Goal: Use online tool/utility

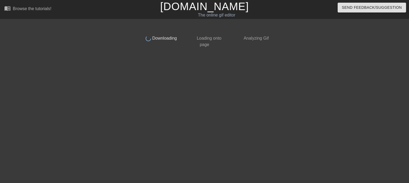
click at [195, 114] on div "done Downloading done Loading onto page done Analyzing Gif" at bounding box center [205, 101] width 134 height 160
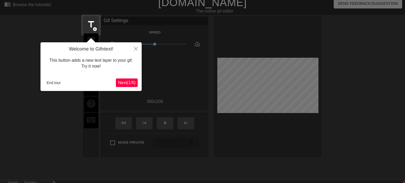
scroll to position [13, 0]
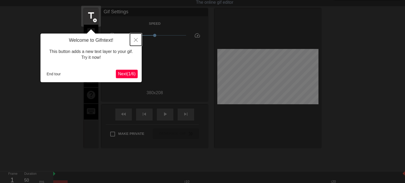
click at [138, 40] on button "Close" at bounding box center [136, 40] width 12 height 12
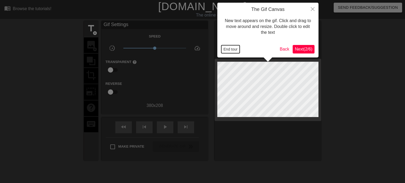
click at [238, 51] on button "End tour" at bounding box center [230, 49] width 18 height 8
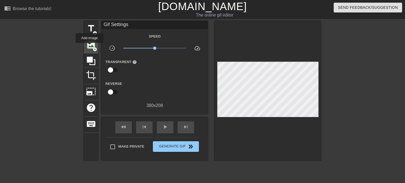
click at [89, 47] on span "image" at bounding box center [91, 45] width 10 height 10
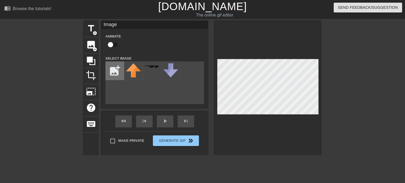
click at [117, 71] on input "file" at bounding box center [115, 71] width 18 height 18
type input "C:\fakepath\IMG_5897.png"
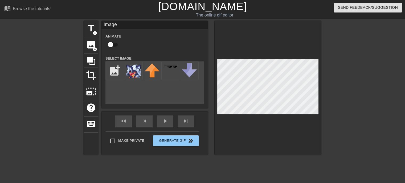
click at [240, 164] on div "title add_circle image add_circle crop photo_size_select_large help keyboard Im…" at bounding box center [202, 101] width 237 height 160
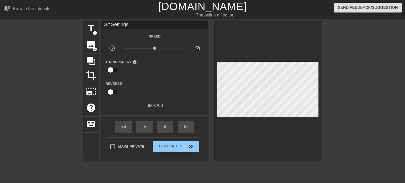
click at [267, 66] on div at bounding box center [268, 91] width 107 height 140
click at [318, 85] on div at bounding box center [268, 91] width 107 height 140
click at [264, 67] on div at bounding box center [268, 91] width 107 height 140
click at [161, 128] on div "play_arrow" at bounding box center [165, 127] width 17 height 12
click at [162, 126] on span "pause" at bounding box center [165, 127] width 6 height 6
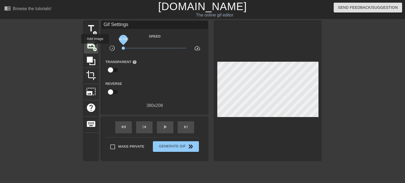
drag, startPoint x: 154, startPoint y: 47, endPoint x: 95, endPoint y: 47, distance: 59.1
click at [95, 47] on div "title add_circle image add_circle crop photo_size_select_large help keyboard Gi…" at bounding box center [202, 91] width 237 height 140
click at [87, 40] on span "image" at bounding box center [91, 45] width 10 height 10
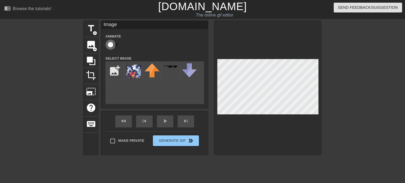
click at [112, 43] on input "checkbox" at bounding box center [110, 45] width 30 height 10
click at [112, 43] on input "checkbox" at bounding box center [115, 45] width 30 height 10
checkbox input "false"
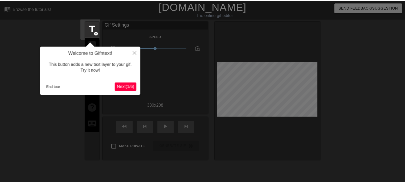
scroll to position [13, 0]
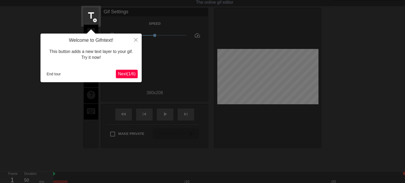
click at [130, 72] on span "Next ( 1 / 6 )" at bounding box center [127, 74] width 18 height 5
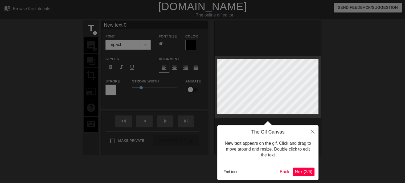
click at [310, 172] on span "Next ( 2 / 6 )" at bounding box center [304, 172] width 18 height 5
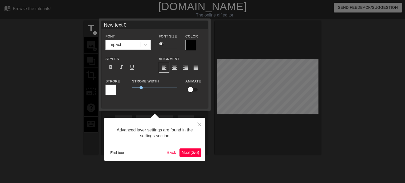
scroll to position [13, 0]
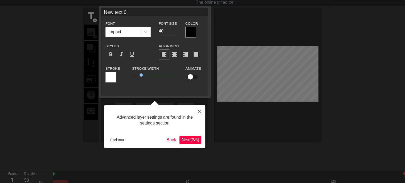
click at [187, 141] on span "Next ( 3 / 6 )" at bounding box center [191, 140] width 18 height 5
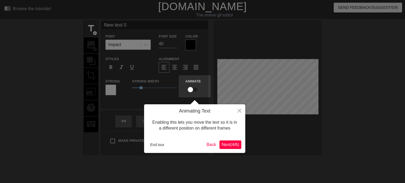
click at [232, 146] on span "Next ( 4 / 6 )" at bounding box center [231, 144] width 18 height 5
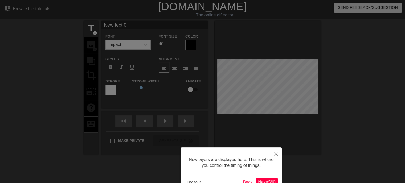
scroll to position [34, 0]
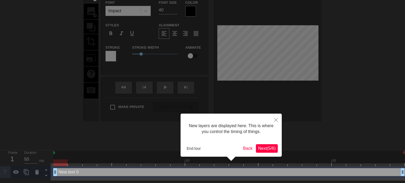
click at [269, 146] on span "Next ( 5 / 6 )" at bounding box center [267, 148] width 18 height 5
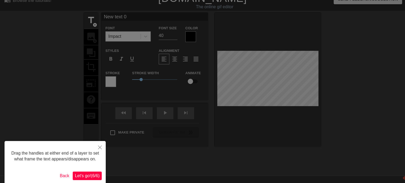
scroll to position [0, 0]
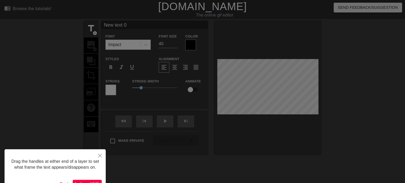
click at [92, 182] on span "Let's go! ( 6 / 6 )" at bounding box center [87, 184] width 25 height 5
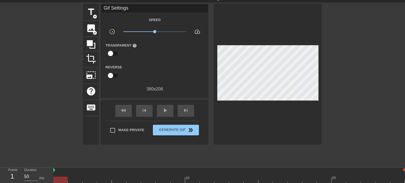
scroll to position [30, 0]
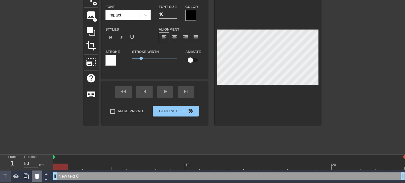
click at [36, 174] on icon at bounding box center [37, 176] width 4 height 5
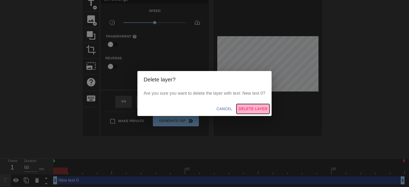
click at [255, 109] on span "Delete Layer" at bounding box center [253, 109] width 29 height 7
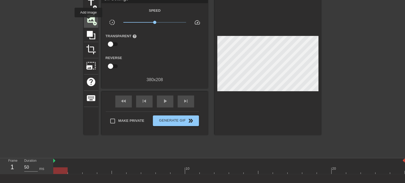
click at [88, 21] on span "image" at bounding box center [91, 19] width 10 height 10
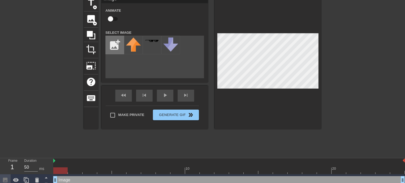
click at [111, 51] on input "file" at bounding box center [115, 45] width 18 height 18
type input "C:\fakepath\IMG_5897.png"
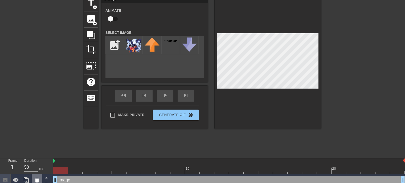
click at [39, 179] on icon at bounding box center [37, 180] width 6 height 6
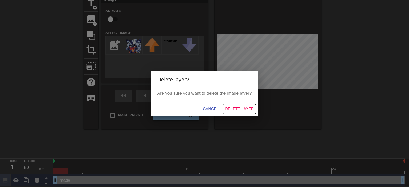
click at [230, 105] on button "Delete Layer" at bounding box center [239, 109] width 33 height 10
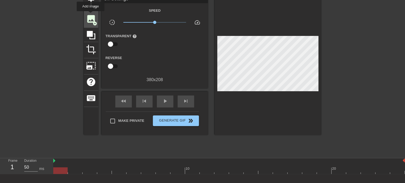
click at [91, 15] on span "image" at bounding box center [91, 19] width 10 height 10
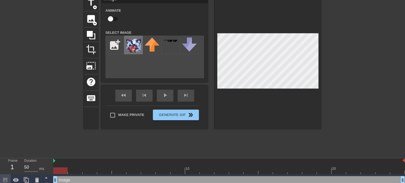
click at [132, 48] on img at bounding box center [133, 45] width 15 height 15
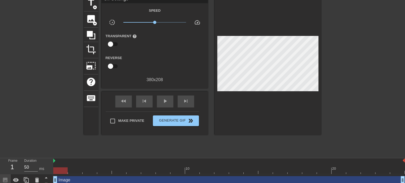
click at [258, 33] on div at bounding box center [268, 65] width 107 height 140
click at [260, 33] on div at bounding box center [268, 65] width 107 height 140
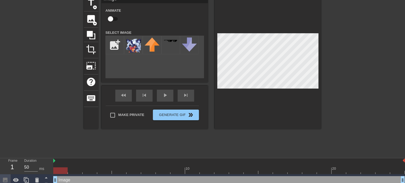
click at [110, 17] on input "checkbox" at bounding box center [110, 19] width 30 height 10
checkbox input "true"
drag, startPoint x: 62, startPoint y: 170, endPoint x: 76, endPoint y: 168, distance: 13.6
click at [76, 168] on div at bounding box center [75, 170] width 14 height 7
drag, startPoint x: 76, startPoint y: 168, endPoint x: 73, endPoint y: 168, distance: 3.2
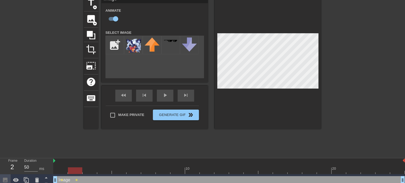
click at [73, 168] on div at bounding box center [75, 170] width 14 height 7
drag, startPoint x: 77, startPoint y: 170, endPoint x: 62, endPoint y: 168, distance: 15.4
click at [62, 168] on div at bounding box center [60, 170] width 14 height 7
drag, startPoint x: 62, startPoint y: 168, endPoint x: 115, endPoint y: 154, distance: 54.8
click at [115, 154] on div "menu_book Browse the tutorials! [DOMAIN_NAME] The online gif editor Send Feedba…" at bounding box center [202, 80] width 405 height 212
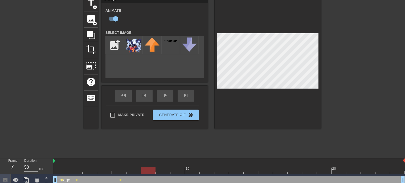
drag, startPoint x: 122, startPoint y: 172, endPoint x: 144, endPoint y: 168, distance: 21.7
click at [144, 168] on div at bounding box center [148, 170] width 14 height 7
drag, startPoint x: 151, startPoint y: 170, endPoint x: 219, endPoint y: 171, distance: 68.7
click at [219, 171] on div at bounding box center [221, 170] width 14 height 7
drag, startPoint x: 223, startPoint y: 170, endPoint x: 51, endPoint y: 153, distance: 172.6
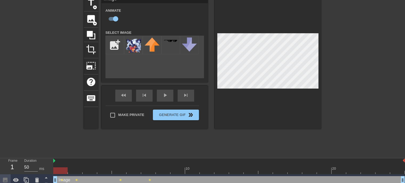
click at [51, 153] on div "menu_book Browse the tutorials! [DOMAIN_NAME] The online gif editor Send Feedba…" at bounding box center [202, 80] width 405 height 212
click at [112, 40] on input "file" at bounding box center [115, 45] width 18 height 18
type input "C:\fakepath\stellar_dusk_soar.png"
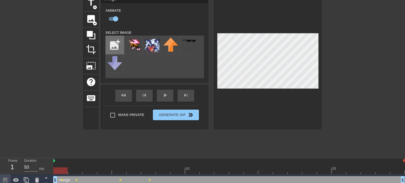
click at [116, 47] on input "file" at bounding box center [115, 45] width 18 height 18
click at [112, 44] on input "file" at bounding box center [115, 45] width 18 height 18
drag, startPoint x: 132, startPoint y: 40, endPoint x: 125, endPoint y: 41, distance: 6.7
click at [125, 41] on div at bounding box center [133, 45] width 19 height 19
click at [149, 48] on img at bounding box center [152, 45] width 15 height 15
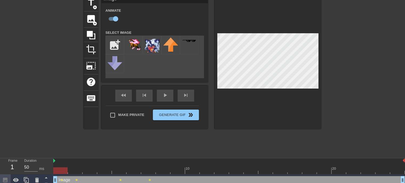
drag, startPoint x: 59, startPoint y: 173, endPoint x: 52, endPoint y: 169, distance: 7.3
click at [52, 169] on div "Frame 1 Duration 50 ms 10 20 Image drag_handle drag_handle lens lens lens lens" at bounding box center [202, 172] width 405 height 28
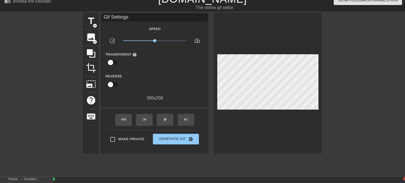
scroll to position [0, 0]
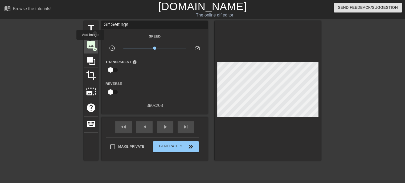
click at [90, 43] on span "image" at bounding box center [91, 45] width 10 height 10
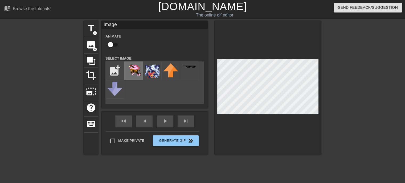
click at [131, 67] on img at bounding box center [133, 69] width 15 height 13
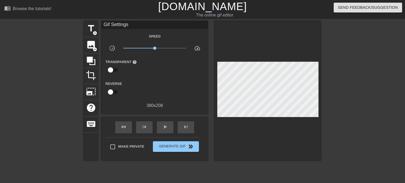
scroll to position [42, 0]
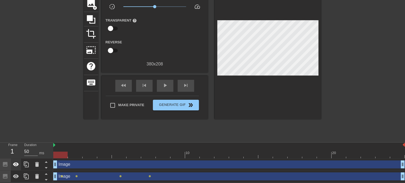
click at [16, 164] on icon at bounding box center [16, 164] width 6 height 4
click at [16, 164] on icon at bounding box center [16, 164] width 6 height 6
click at [37, 166] on icon at bounding box center [37, 164] width 4 height 5
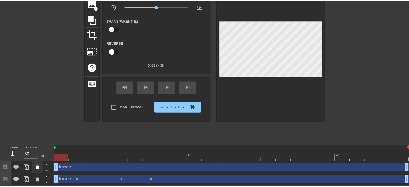
scroll to position [38, 0]
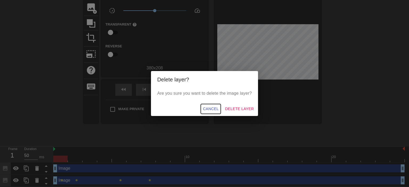
click at [215, 108] on span "Cancel" at bounding box center [211, 109] width 16 height 7
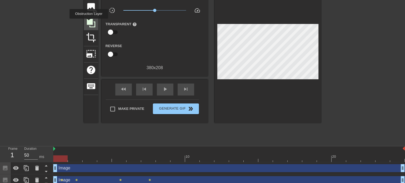
click at [89, 22] on icon at bounding box center [91, 23] width 9 height 9
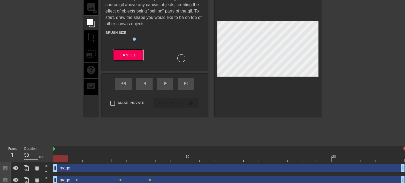
click at [123, 56] on span "Cancel" at bounding box center [128, 55] width 17 height 7
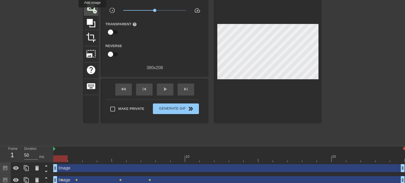
click at [92, 10] on span "image" at bounding box center [91, 7] width 10 height 10
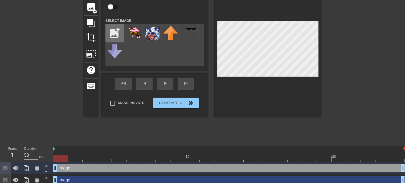
click at [113, 30] on input "file" at bounding box center [115, 33] width 18 height 18
type input "C:\fakepath\stellar_dusk_soar.png"
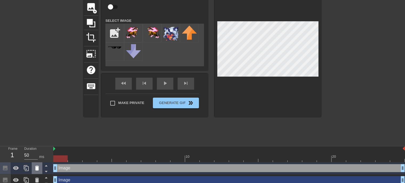
click at [36, 167] on icon at bounding box center [37, 168] width 6 height 6
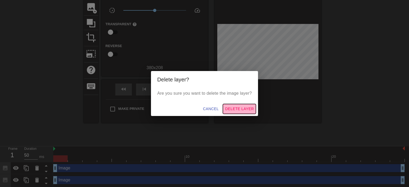
click at [234, 108] on span "Delete Layer" at bounding box center [239, 109] width 29 height 7
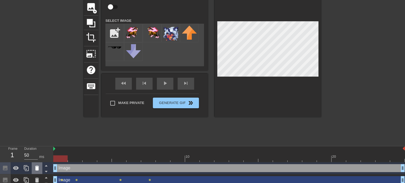
click at [39, 169] on icon at bounding box center [37, 168] width 6 height 6
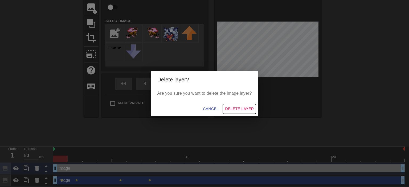
click at [223, 109] on button "Delete Layer" at bounding box center [239, 109] width 33 height 10
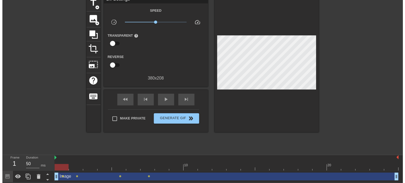
scroll to position [30, 0]
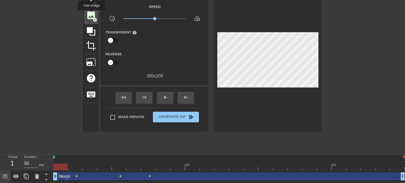
click at [91, 14] on span "image" at bounding box center [91, 15] width 10 height 10
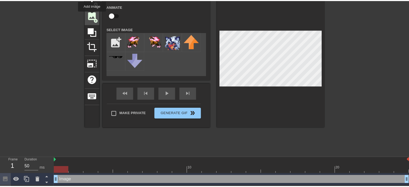
scroll to position [38, 0]
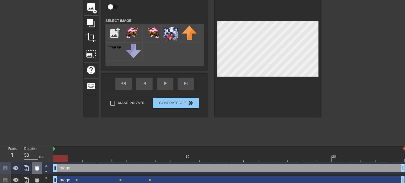
click at [38, 165] on icon at bounding box center [37, 168] width 6 height 6
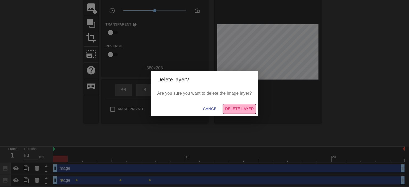
click at [238, 109] on span "Delete Layer" at bounding box center [239, 109] width 29 height 7
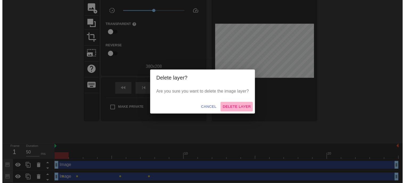
scroll to position [30, 0]
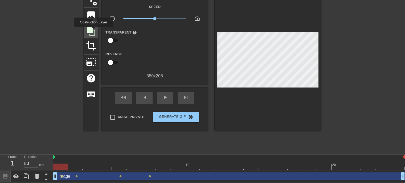
click at [93, 31] on icon at bounding box center [91, 31] width 10 height 10
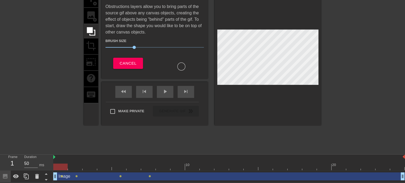
click at [90, 18] on div "title add_circle image add_circle crop photo_size_select_large help keyboard" at bounding box center [91, 58] width 14 height 134
click at [129, 62] on span "Cancel" at bounding box center [128, 63] width 17 height 7
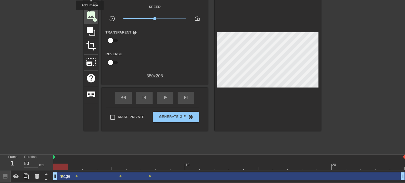
click at [90, 14] on span "image" at bounding box center [91, 15] width 10 height 10
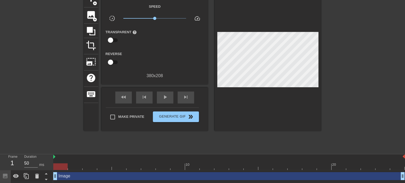
scroll to position [42, 0]
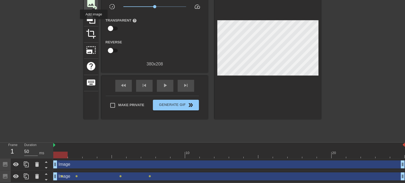
click at [94, 3] on span "image" at bounding box center [91, 3] width 10 height 10
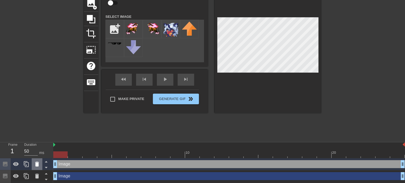
click at [35, 166] on icon at bounding box center [37, 164] width 4 height 5
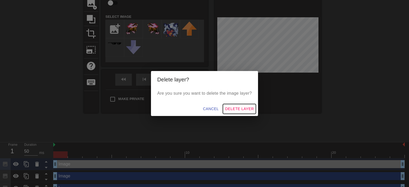
click at [232, 108] on span "Delete Layer" at bounding box center [239, 109] width 29 height 7
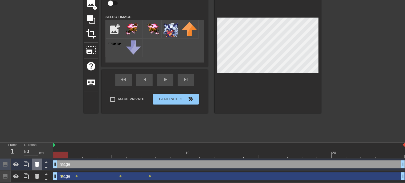
click at [35, 167] on icon at bounding box center [37, 164] width 6 height 6
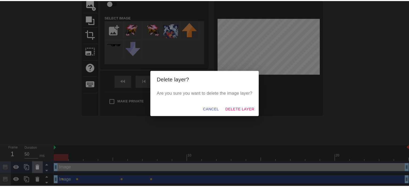
scroll to position [38, 0]
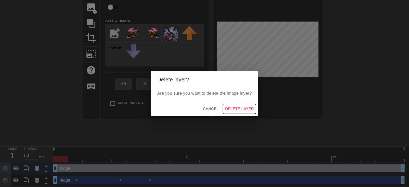
click at [238, 106] on span "Delete Layer" at bounding box center [239, 109] width 29 height 7
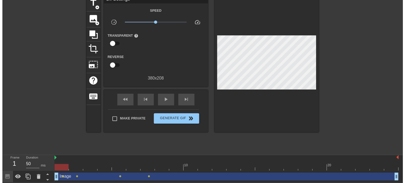
scroll to position [30, 0]
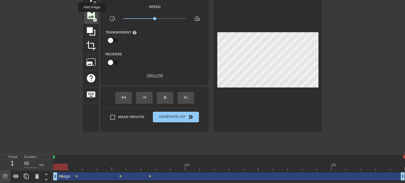
click at [92, 16] on span "image" at bounding box center [91, 15] width 10 height 10
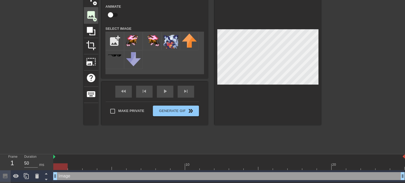
scroll to position [38, 0]
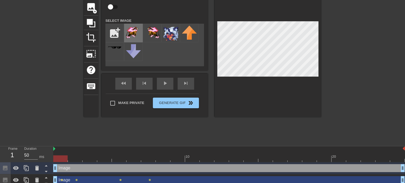
drag, startPoint x: 135, startPoint y: 24, endPoint x: 132, endPoint y: 39, distance: 15.6
click at [132, 39] on div at bounding box center [133, 33] width 19 height 19
click at [303, 87] on div at bounding box center [268, 50] width 107 height 134
click at [198, 50] on div "title add_circle image add_circle crop photo_size_select_large help keyboard Im…" at bounding box center [202, 50] width 237 height 134
drag, startPoint x: 59, startPoint y: 157, endPoint x: 73, endPoint y: 157, distance: 13.3
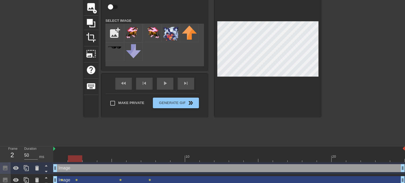
click at [73, 157] on div at bounding box center [75, 159] width 14 height 7
drag, startPoint x: 73, startPoint y: 158, endPoint x: 59, endPoint y: 160, distance: 13.6
click at [59, 160] on div at bounding box center [60, 159] width 14 height 7
drag, startPoint x: 59, startPoint y: 160, endPoint x: 75, endPoint y: 158, distance: 16.0
click at [75, 158] on div at bounding box center [75, 159] width 14 height 7
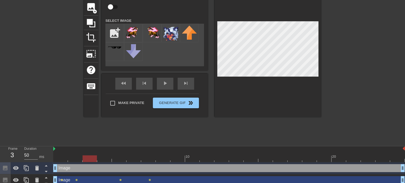
drag, startPoint x: 77, startPoint y: 157, endPoint x: 84, endPoint y: 157, distance: 7.8
click at [84, 157] on div at bounding box center [90, 159] width 14 height 7
drag, startPoint x: 89, startPoint y: 160, endPoint x: 103, endPoint y: 159, distance: 13.9
click at [103, 159] on div at bounding box center [104, 159] width 14 height 7
drag, startPoint x: 107, startPoint y: 160, endPoint x: 128, endPoint y: 159, distance: 21.3
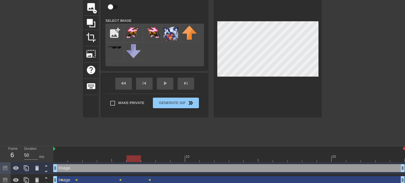
click at [128, 159] on div at bounding box center [133, 159] width 14 height 7
click at [130, 158] on div at bounding box center [133, 159] width 14 height 7
drag, startPoint x: 130, startPoint y: 158, endPoint x: 141, endPoint y: 158, distance: 10.4
click at [141, 158] on div at bounding box center [148, 159] width 14 height 7
drag, startPoint x: 133, startPoint y: 158, endPoint x: 144, endPoint y: 160, distance: 10.7
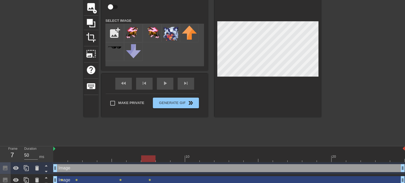
click at [144, 160] on div at bounding box center [148, 159] width 14 height 7
drag, startPoint x: 150, startPoint y: 158, endPoint x: 159, endPoint y: 158, distance: 8.3
click at [159, 158] on div at bounding box center [163, 159] width 14 height 7
drag, startPoint x: 164, startPoint y: 156, endPoint x: 191, endPoint y: 158, distance: 26.7
click at [191, 158] on div at bounding box center [192, 159] width 14 height 7
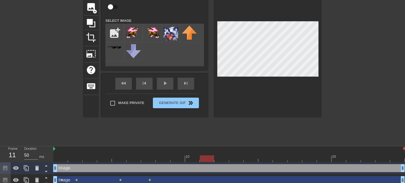
drag, startPoint x: 195, startPoint y: 160, endPoint x: 207, endPoint y: 159, distance: 12.5
click at [207, 159] on div at bounding box center [207, 159] width 14 height 7
drag, startPoint x: 211, startPoint y: 158, endPoint x: 222, endPoint y: 164, distance: 12.2
click at [222, 164] on div "10 20 Image drag_handle drag_handle Image drag_handle drag_handle lens lens len…" at bounding box center [229, 166] width 352 height 40
drag, startPoint x: 218, startPoint y: 157, endPoint x: 213, endPoint y: 157, distance: 5.6
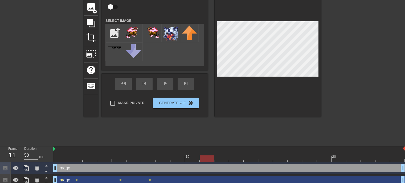
click at [213, 157] on div at bounding box center [207, 159] width 14 height 7
drag, startPoint x: 209, startPoint y: 157, endPoint x: 219, endPoint y: 158, distance: 9.9
click at [219, 158] on div at bounding box center [221, 159] width 14 height 7
drag, startPoint x: 225, startPoint y: 156, endPoint x: 233, endPoint y: 156, distance: 8.0
click at [233, 156] on div at bounding box center [236, 159] width 14 height 7
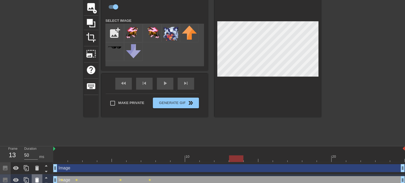
click at [36, 181] on icon at bounding box center [37, 180] width 4 height 5
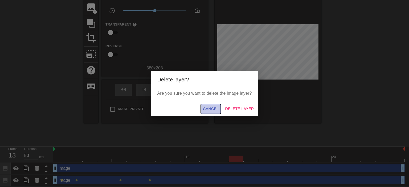
click at [213, 109] on span "Cancel" at bounding box center [211, 109] width 16 height 7
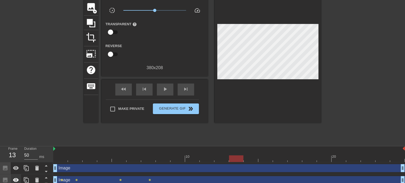
click at [16, 180] on icon at bounding box center [16, 180] width 6 height 4
drag, startPoint x: 234, startPoint y: 160, endPoint x: 223, endPoint y: 155, distance: 12.1
click at [223, 156] on div at bounding box center [221, 159] width 14 height 7
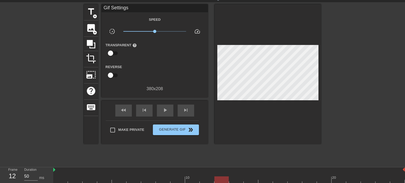
scroll to position [0, 0]
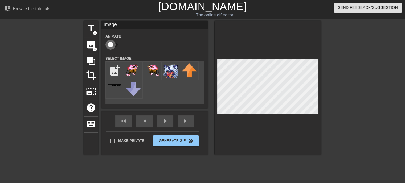
click at [113, 43] on input "checkbox" at bounding box center [110, 45] width 30 height 10
checkbox input "true"
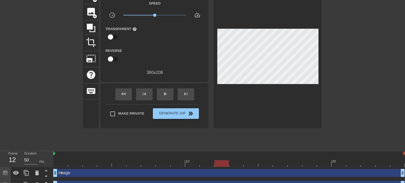
scroll to position [42, 0]
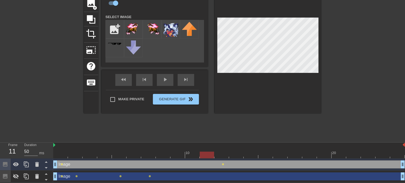
drag, startPoint x: 221, startPoint y: 153, endPoint x: 129, endPoint y: 145, distance: 92.2
click at [129, 145] on div "10 20" at bounding box center [229, 151] width 352 height 16
drag, startPoint x: 208, startPoint y: 154, endPoint x: 137, endPoint y: 152, distance: 70.6
click at [137, 152] on div at bounding box center [133, 155] width 14 height 7
click at [214, 39] on div "title add_circle image add_circle crop photo_size_select_large help keyboard Im…" at bounding box center [202, 46] width 237 height 134
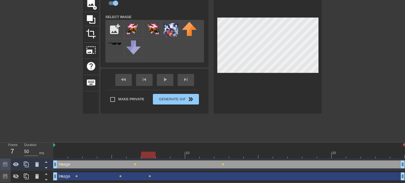
drag, startPoint x: 134, startPoint y: 153, endPoint x: 145, endPoint y: 155, distance: 11.0
click at [145, 155] on div at bounding box center [148, 155] width 14 height 7
drag, startPoint x: 150, startPoint y: 153, endPoint x: 163, endPoint y: 154, distance: 12.5
click at [163, 154] on div at bounding box center [163, 155] width 14 height 7
drag, startPoint x: 166, startPoint y: 153, endPoint x: 176, endPoint y: 154, distance: 10.1
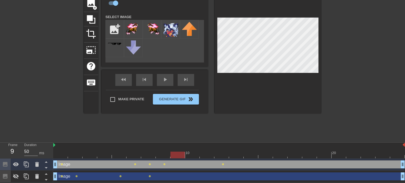
click at [176, 154] on div at bounding box center [177, 155] width 14 height 7
drag, startPoint x: 178, startPoint y: 152, endPoint x: 191, endPoint y: 153, distance: 13.4
click at [191, 153] on div at bounding box center [192, 155] width 14 height 7
drag, startPoint x: 191, startPoint y: 154, endPoint x: 202, endPoint y: 154, distance: 10.9
click at [202, 154] on div at bounding box center [207, 155] width 14 height 7
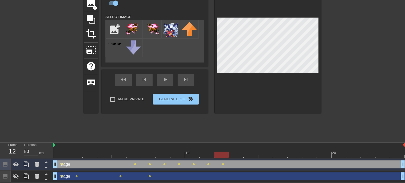
drag, startPoint x: 206, startPoint y: 155, endPoint x: 217, endPoint y: 154, distance: 10.9
click at [217, 154] on div at bounding box center [221, 155] width 14 height 7
click at [15, 177] on icon at bounding box center [16, 176] width 6 height 6
drag, startPoint x: 222, startPoint y: 155, endPoint x: 123, endPoint y: 152, distance: 99.1
click at [123, 152] on div at bounding box center [119, 155] width 14 height 7
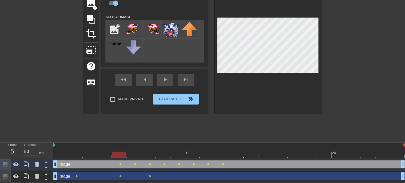
click at [197, 58] on div "title add_circle image add_circle crop photo_size_select_large help keyboard Im…" at bounding box center [202, 46] width 237 height 134
drag, startPoint x: 115, startPoint y: 156, endPoint x: 108, endPoint y: 156, distance: 7.7
click at [108, 156] on div at bounding box center [104, 155] width 14 height 7
click at [166, 59] on div "title add_circle image add_circle crop photo_size_select_large help keyboard Im…" at bounding box center [202, 46] width 237 height 134
drag, startPoint x: 109, startPoint y: 151, endPoint x: 82, endPoint y: 152, distance: 27.4
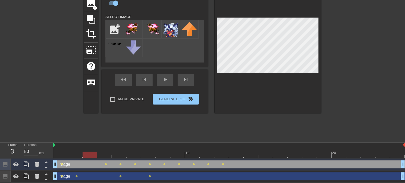
click at [83, 152] on div at bounding box center [90, 155] width 14 height 7
click at [82, 152] on div at bounding box center [229, 155] width 352 height 7
click at [85, 153] on div at bounding box center [229, 155] width 352 height 7
click at [183, 60] on div "title add_circle image add_circle crop photo_size_select_large help keyboard Im…" at bounding box center [202, 46] width 237 height 134
drag, startPoint x: 82, startPoint y: 154, endPoint x: 76, endPoint y: 155, distance: 5.9
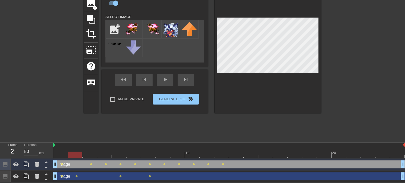
click at [76, 155] on div at bounding box center [229, 155] width 352 height 7
click at [166, 52] on div "title add_circle image add_circle crop photo_size_select_large help keyboard Im…" at bounding box center [202, 46] width 237 height 134
drag, startPoint x: 73, startPoint y: 155, endPoint x: 56, endPoint y: 156, distance: 17.9
click at [56, 156] on div at bounding box center [60, 155] width 14 height 7
click at [181, 57] on div "title add_circle image add_circle crop photo_size_select_large help keyboard Im…" at bounding box center [202, 46] width 237 height 134
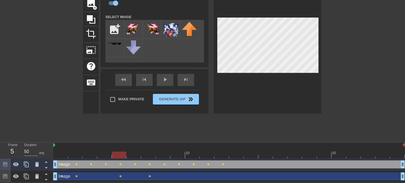
drag, startPoint x: 61, startPoint y: 154, endPoint x: 125, endPoint y: 150, distance: 64.0
click at [125, 150] on div "10 20" at bounding box center [229, 151] width 352 height 16
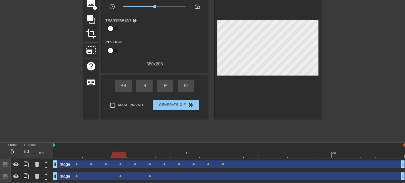
click at [216, 37] on div at bounding box center [268, 49] width 107 height 140
click at [133, 154] on div at bounding box center [229, 155] width 352 height 7
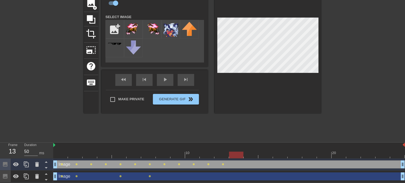
drag, startPoint x: 136, startPoint y: 153, endPoint x: 233, endPoint y: 145, distance: 97.8
click at [233, 145] on div "10 20" at bounding box center [229, 151] width 352 height 16
drag, startPoint x: 235, startPoint y: 151, endPoint x: 226, endPoint y: 154, distance: 10.4
click at [226, 154] on div at bounding box center [221, 155] width 14 height 7
drag, startPoint x: 218, startPoint y: 156, endPoint x: 229, endPoint y: 149, distance: 13.0
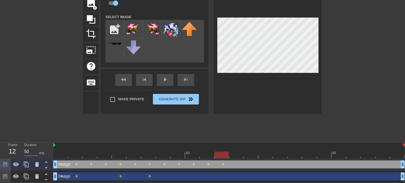
click at [229, 149] on div "10 20" at bounding box center [229, 151] width 352 height 16
drag, startPoint x: 223, startPoint y: 153, endPoint x: 232, endPoint y: 153, distance: 9.3
click at [244, 153] on div at bounding box center [251, 155] width 14 height 7
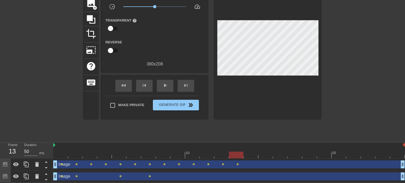
click at [343, 23] on div at bounding box center [368, 59] width 80 height 160
click at [285, 4] on div at bounding box center [268, 49] width 107 height 140
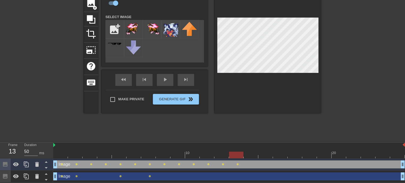
drag, startPoint x: 234, startPoint y: 156, endPoint x: 238, endPoint y: 156, distance: 4.5
click at [238, 156] on div at bounding box center [236, 155] width 14 height 7
click at [199, 177] on div "Image drag_handle drag_handle" at bounding box center [229, 177] width 352 height 8
click at [197, 173] on div "Image drag_handle drag_handle" at bounding box center [229, 177] width 352 height 8
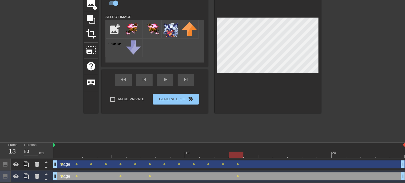
click at [284, 0] on html "menu_book Browse the tutorials! [DOMAIN_NAME] The online gif editor Send Feedba…" at bounding box center [202, 70] width 405 height 224
drag, startPoint x: 233, startPoint y: 154, endPoint x: 240, endPoint y: 155, distance: 6.9
click at [240, 155] on div at bounding box center [236, 155] width 14 height 7
click at [118, 29] on input "file" at bounding box center [115, 29] width 18 height 18
type input "C:\fakepath\IMG_6869.png"
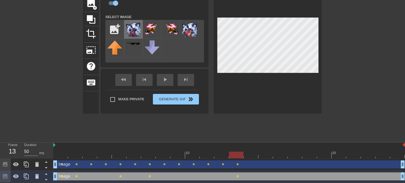
click at [137, 30] on img at bounding box center [133, 29] width 15 height 15
click at [130, 29] on img at bounding box center [133, 29] width 15 height 15
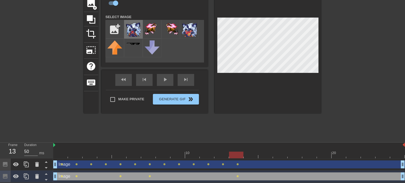
click at [138, 30] on img at bounding box center [133, 29] width 15 height 15
click at [135, 26] on img at bounding box center [133, 29] width 15 height 15
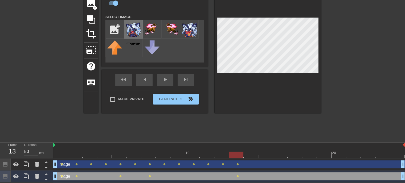
click at [135, 26] on img at bounding box center [133, 29] width 15 height 15
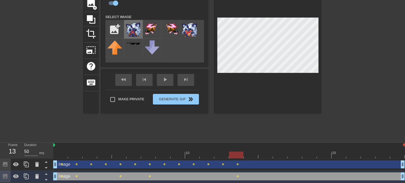
click at [135, 28] on img at bounding box center [133, 29] width 15 height 15
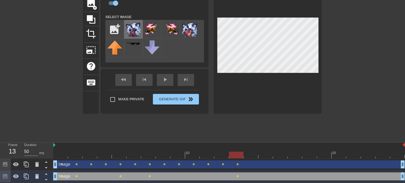
click at [135, 28] on img at bounding box center [133, 29] width 15 height 15
click at [127, 27] on img at bounding box center [133, 29] width 15 height 15
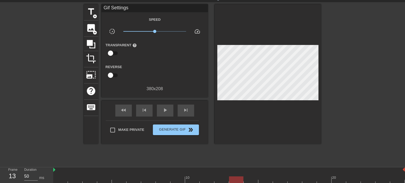
scroll to position [0, 0]
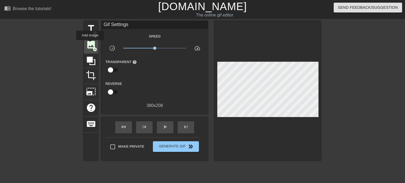
click at [90, 44] on span "image" at bounding box center [91, 45] width 10 height 10
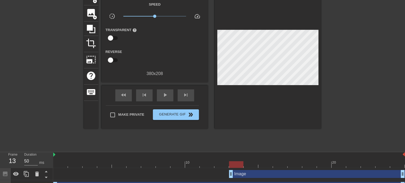
scroll to position [19, 0]
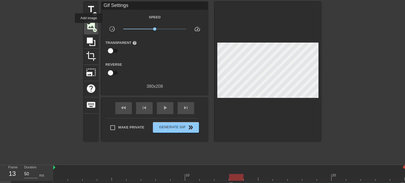
click at [89, 27] on span "image" at bounding box center [91, 26] width 10 height 10
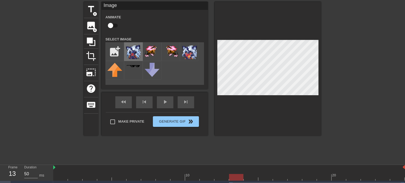
click at [137, 54] on img at bounding box center [133, 51] width 15 height 15
click at [282, 123] on div at bounding box center [268, 69] width 107 height 134
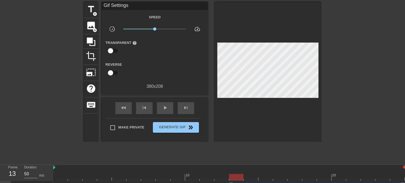
click at [221, 42] on div at bounding box center [268, 72] width 107 height 140
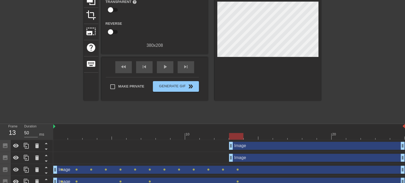
scroll to position [63, 0]
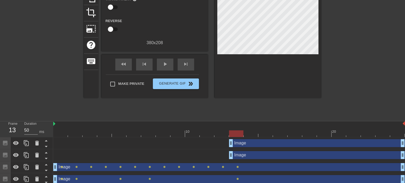
click at [107, 154] on div "Image drag_handle drag_handle" at bounding box center [229, 155] width 352 height 8
click at [255, 156] on div "Image drag_handle drag_handle" at bounding box center [317, 155] width 176 height 8
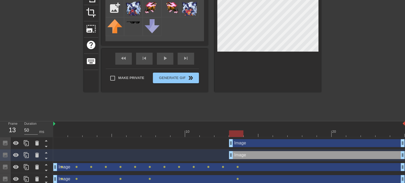
click at [260, 144] on div "Image drag_handle drag_handle" at bounding box center [317, 143] width 176 height 8
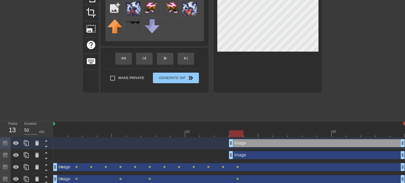
click at [261, 156] on div "Image drag_handle drag_handle" at bounding box center [317, 155] width 176 height 8
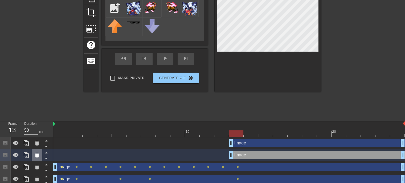
click at [35, 156] on icon at bounding box center [37, 155] width 6 height 6
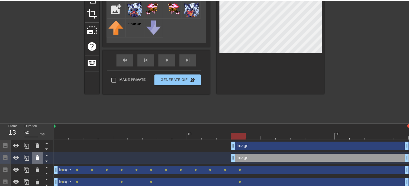
scroll to position [62, 0]
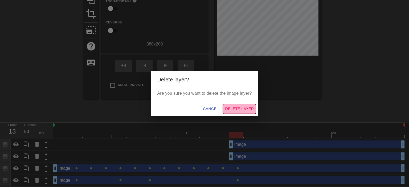
click at [239, 108] on span "Delete Layer" at bounding box center [239, 109] width 29 height 7
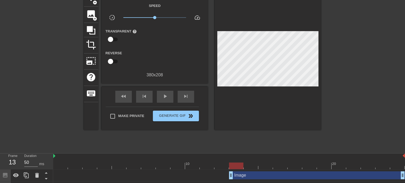
scroll to position [30, 0]
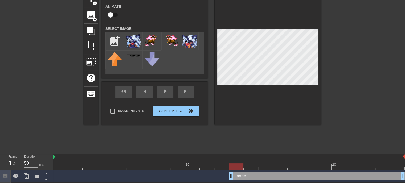
checkbox input "true"
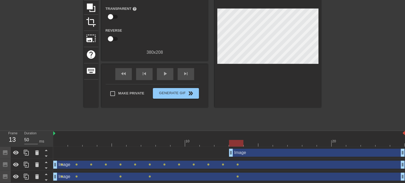
scroll to position [54, 0]
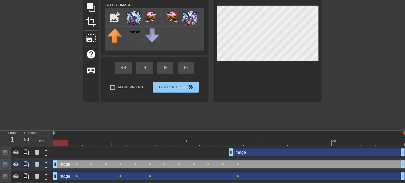
drag, startPoint x: 87, startPoint y: 164, endPoint x: 88, endPoint y: 147, distance: 16.8
click at [88, 147] on div "Image drag_handle drag_handle Image drag_handle drag_handle lens lens lens lens…" at bounding box center [229, 165] width 352 height 36
click at [216, 151] on div "Image drag_handle drag_handle" at bounding box center [229, 153] width 352 height 8
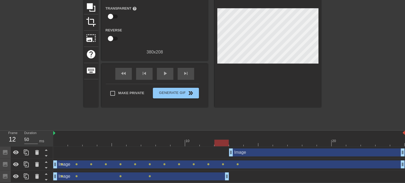
drag, startPoint x: 403, startPoint y: 178, endPoint x: 227, endPoint y: 161, distance: 176.9
click at [227, 161] on div "Image drag_handle drag_handle Image drag_handle drag_handle lens lens lens lens…" at bounding box center [229, 165] width 352 height 36
click at [207, 141] on div at bounding box center [229, 143] width 352 height 7
drag, startPoint x: 210, startPoint y: 142, endPoint x: 222, endPoint y: 141, distance: 11.8
click at [222, 141] on div at bounding box center [221, 143] width 14 height 7
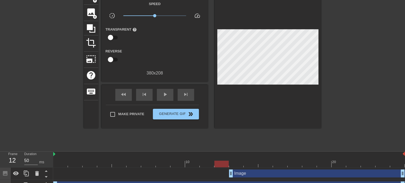
scroll to position [0, 0]
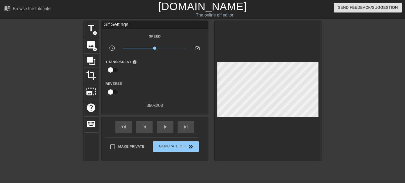
click at [114, 107] on div "380 x 208" at bounding box center [154, 106] width 107 height 6
click at [89, 43] on span "image" at bounding box center [91, 45] width 10 height 10
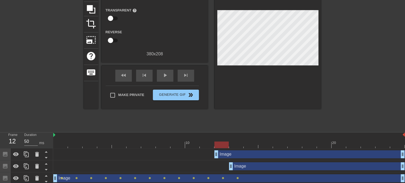
scroll to position [52, 0]
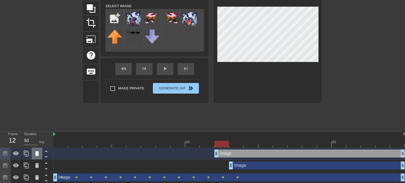
click at [37, 153] on icon at bounding box center [37, 153] width 4 height 5
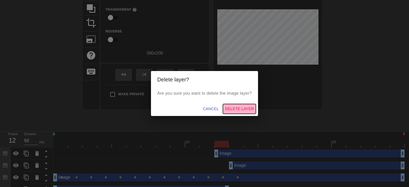
click at [244, 107] on span "Delete Layer" at bounding box center [239, 109] width 29 height 7
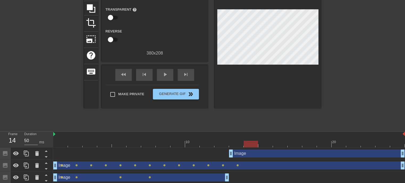
drag, startPoint x: 220, startPoint y: 142, endPoint x: 245, endPoint y: 141, distance: 24.8
click at [245, 141] on div at bounding box center [251, 144] width 14 height 7
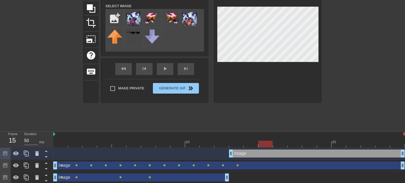
drag, startPoint x: 252, startPoint y: 145, endPoint x: 259, endPoint y: 145, distance: 6.7
click at [259, 145] on div at bounding box center [265, 144] width 14 height 7
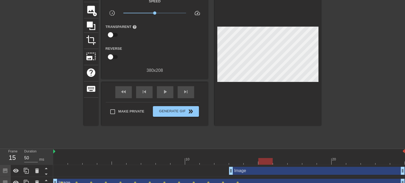
scroll to position [33, 0]
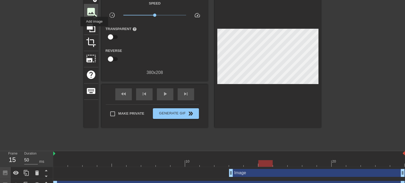
click at [94, 10] on span "image" at bounding box center [91, 12] width 10 height 10
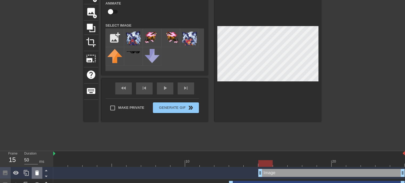
click at [39, 177] on div at bounding box center [37, 173] width 11 height 12
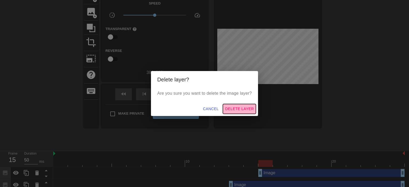
click at [246, 112] on span "Delete Layer" at bounding box center [239, 109] width 29 height 7
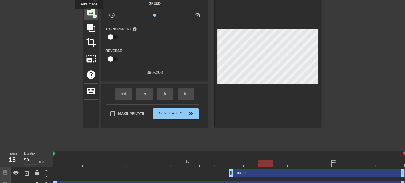
click at [89, 13] on span "image" at bounding box center [91, 12] width 10 height 10
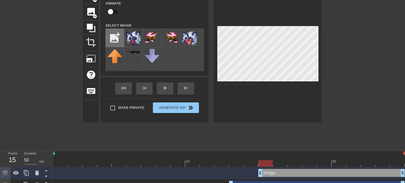
click at [115, 38] on input "file" at bounding box center [115, 38] width 18 height 18
click at [115, 46] on input "file" at bounding box center [115, 38] width 18 height 18
type input "C:\fakepath\cookie_1f36a.png"
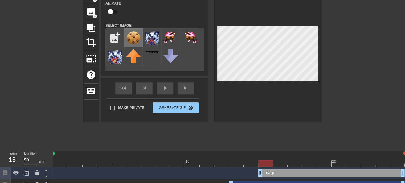
click at [134, 36] on img at bounding box center [133, 37] width 15 height 15
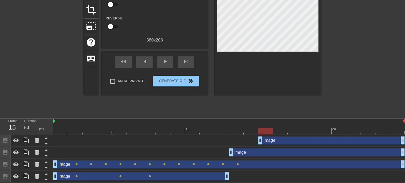
scroll to position [66, 0]
click at [46, 144] on icon at bounding box center [46, 144] width 3 height 1
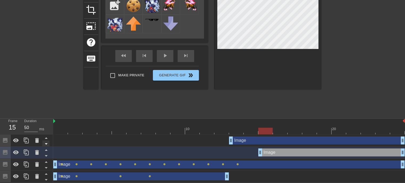
click at [46, 142] on icon at bounding box center [46, 144] width 7 height 7
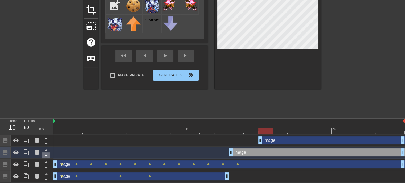
click at [46, 156] on icon at bounding box center [46, 156] width 3 height 1
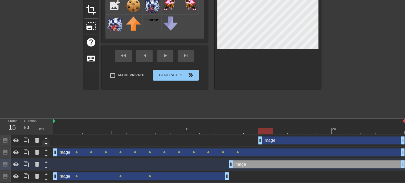
click at [47, 146] on icon at bounding box center [46, 144] width 7 height 7
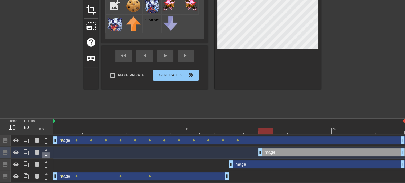
click at [46, 157] on icon at bounding box center [46, 156] width 7 height 7
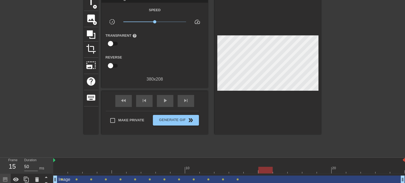
scroll to position [16, 0]
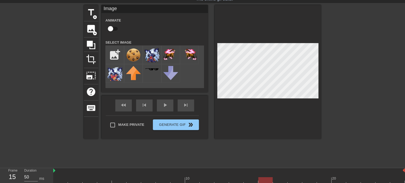
drag, startPoint x: 123, startPoint y: 20, endPoint x: 108, endPoint y: 29, distance: 17.3
click at [108, 29] on div "Animate" at bounding box center [114, 25] width 27 height 17
drag, startPoint x: 112, startPoint y: 27, endPoint x: 133, endPoint y: 26, distance: 20.3
click at [133, 26] on div "Animate" at bounding box center [154, 25] width 107 height 17
drag, startPoint x: 112, startPoint y: 27, endPoint x: 118, endPoint y: 27, distance: 5.9
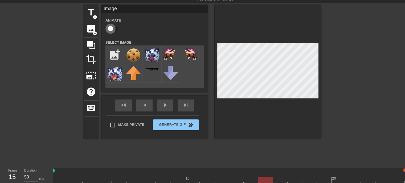
click at [118, 27] on input "checkbox" at bounding box center [110, 29] width 30 height 10
checkbox input "true"
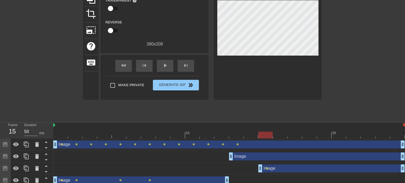
scroll to position [66, 0]
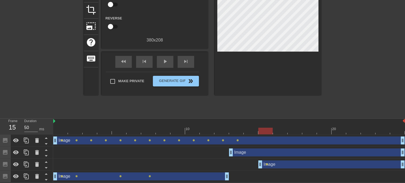
click at [246, 139] on div "Image drag_handle drag_handle" at bounding box center [229, 141] width 352 height 8
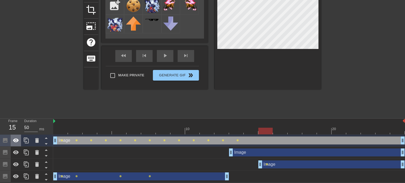
click at [15, 143] on icon at bounding box center [16, 140] width 6 height 6
drag, startPoint x: 266, startPoint y: 132, endPoint x: 277, endPoint y: 133, distance: 10.4
click at [277, 133] on div at bounding box center [280, 131] width 14 height 7
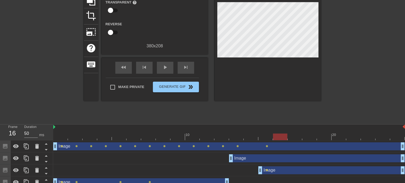
scroll to position [57, 0]
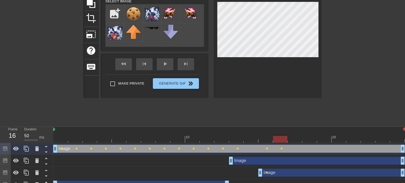
click at [275, 160] on div "Image drag_handle drag_handle" at bounding box center [317, 161] width 176 height 8
click at [278, 162] on div "Image drag_handle drag_handle" at bounding box center [317, 161] width 176 height 8
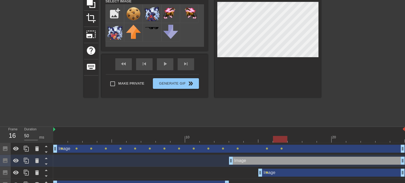
click at [294, 173] on div "Image drag_handle drag_handle" at bounding box center [331, 173] width 146 height 8
checkbox input "true"
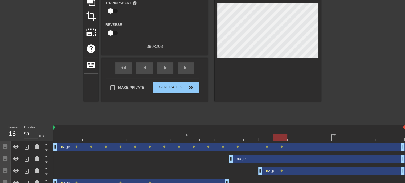
scroll to position [66, 0]
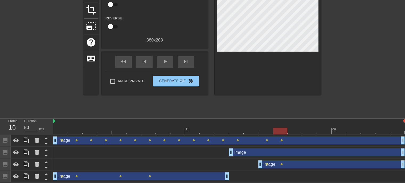
drag, startPoint x: 278, startPoint y: 129, endPoint x: 287, endPoint y: 132, distance: 9.4
click at [287, 132] on div at bounding box center [280, 131] width 14 height 7
drag, startPoint x: 281, startPoint y: 131, endPoint x: 288, endPoint y: 132, distance: 7.2
click at [288, 132] on div at bounding box center [295, 131] width 14 height 7
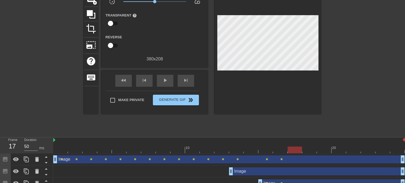
scroll to position [44, 0]
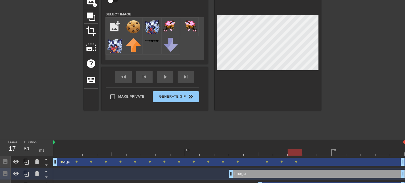
checkbox input "true"
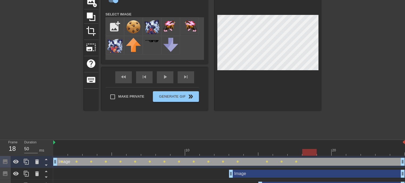
drag, startPoint x: 295, startPoint y: 150, endPoint x: 308, endPoint y: 151, distance: 12.3
click at [308, 151] on div at bounding box center [309, 152] width 14 height 7
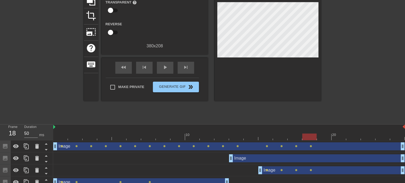
scroll to position [66, 0]
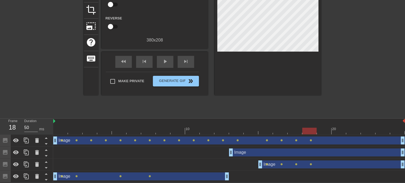
click at [255, 153] on div "Image drag_handle drag_handle" at bounding box center [317, 153] width 176 height 8
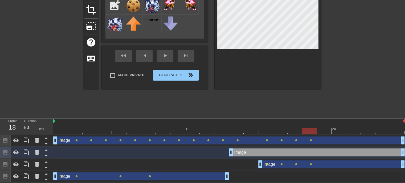
checkbox input "true"
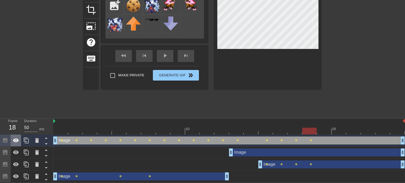
click at [17, 141] on icon at bounding box center [16, 140] width 6 height 4
click at [384, 22] on div at bounding box center [368, 36] width 80 height 160
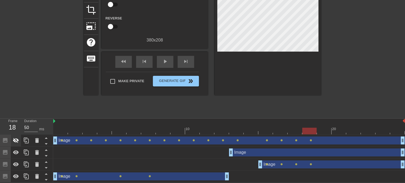
click at [14, 142] on icon at bounding box center [16, 140] width 6 height 6
drag, startPoint x: 312, startPoint y: 129, endPoint x: 321, endPoint y: 130, distance: 9.1
click at [321, 130] on div at bounding box center [324, 131] width 14 height 7
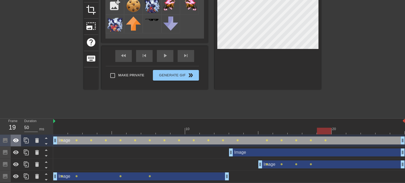
click at [18, 142] on icon at bounding box center [16, 140] width 6 height 6
click at [282, 152] on div "Image drag_handle drag_handle" at bounding box center [317, 153] width 176 height 8
checkbox input "false"
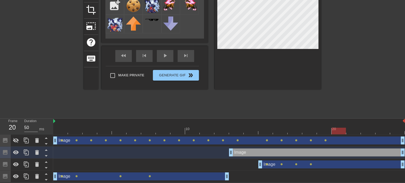
drag, startPoint x: 326, startPoint y: 129, endPoint x: 335, endPoint y: 131, distance: 9.0
click at [335, 131] on div at bounding box center [339, 131] width 14 height 7
drag, startPoint x: 338, startPoint y: 133, endPoint x: 354, endPoint y: 132, distance: 15.7
click at [354, 132] on div at bounding box center [353, 131] width 14 height 7
drag, startPoint x: 355, startPoint y: 130, endPoint x: 363, endPoint y: 130, distance: 8.0
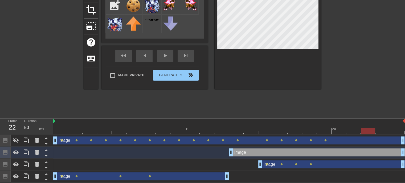
click at [363, 130] on div at bounding box center [368, 131] width 14 height 7
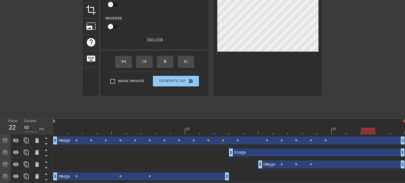
scroll to position [64, 0]
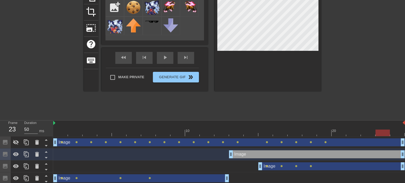
drag, startPoint x: 372, startPoint y: 132, endPoint x: 379, endPoint y: 133, distance: 7.6
click at [379, 133] on div at bounding box center [382, 133] width 14 height 7
drag, startPoint x: 382, startPoint y: 133, endPoint x: 393, endPoint y: 133, distance: 10.7
click at [393, 133] on div at bounding box center [397, 133] width 14 height 7
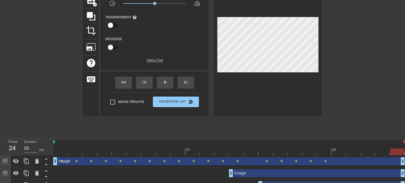
scroll to position [38, 0]
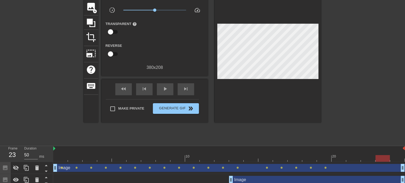
drag, startPoint x: 394, startPoint y: 159, endPoint x: 385, endPoint y: 161, distance: 9.1
click at [385, 161] on div at bounding box center [382, 158] width 14 height 7
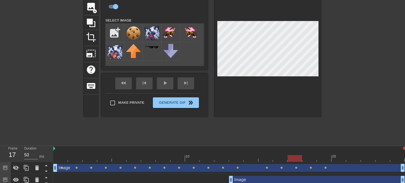
drag, startPoint x: 385, startPoint y: 158, endPoint x: 294, endPoint y: 159, distance: 90.5
click at [294, 159] on div at bounding box center [295, 158] width 14 height 7
drag, startPoint x: 295, startPoint y: 159, endPoint x: 304, endPoint y: 161, distance: 9.2
click at [304, 161] on div at bounding box center [309, 158] width 14 height 7
drag, startPoint x: 309, startPoint y: 158, endPoint x: 317, endPoint y: 160, distance: 8.1
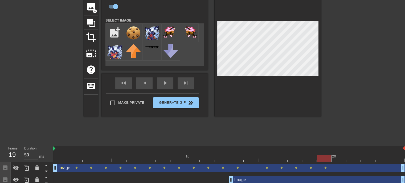
click at [317, 160] on div at bounding box center [324, 158] width 14 height 7
drag, startPoint x: 326, startPoint y: 156, endPoint x: 337, endPoint y: 157, distance: 11.0
click at [337, 157] on div at bounding box center [339, 158] width 14 height 7
drag, startPoint x: 342, startPoint y: 160, endPoint x: 352, endPoint y: 160, distance: 9.6
click at [352, 160] on div at bounding box center [353, 158] width 14 height 7
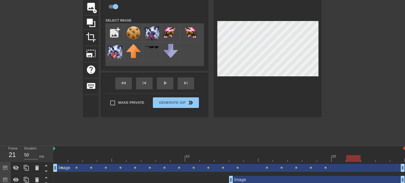
drag, startPoint x: 350, startPoint y: 158, endPoint x: 360, endPoint y: 158, distance: 9.9
click at [360, 158] on div at bounding box center [353, 158] width 14 height 7
drag, startPoint x: 356, startPoint y: 160, endPoint x: 364, endPoint y: 161, distance: 7.5
click at [364, 161] on div at bounding box center [368, 158] width 14 height 7
drag, startPoint x: 367, startPoint y: 161, endPoint x: 377, endPoint y: 160, distance: 10.2
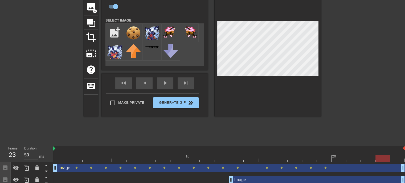
click at [377, 160] on div at bounding box center [382, 158] width 14 height 7
click at [380, 161] on div at bounding box center [382, 158] width 14 height 7
click at [323, 27] on div "title add_circle image add_circle crop photo_size_select_large help keyboard Im…" at bounding box center [202, 63] width 405 height 160
drag, startPoint x: 382, startPoint y: 159, endPoint x: 333, endPoint y: 153, distance: 49.1
click at [333, 153] on div "10 20" at bounding box center [229, 154] width 352 height 16
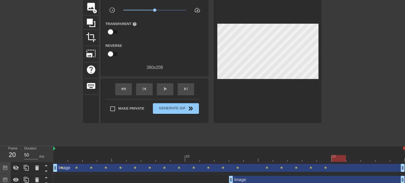
drag, startPoint x: 341, startPoint y: 162, endPoint x: 327, endPoint y: 163, distance: 13.6
click at [327, 163] on div "Image drag_handle drag_handle lens lens lens lens lens lens lens lens lens lens…" at bounding box center [229, 168] width 352 height 12
drag, startPoint x: 340, startPoint y: 159, endPoint x: 254, endPoint y: 142, distance: 87.6
click at [254, 142] on div "menu_book Browse the tutorials! [DOMAIN_NAME] The online gif editor Send Feedba…" at bounding box center [202, 86] width 405 height 248
drag, startPoint x: 251, startPoint y: 161, endPoint x: 218, endPoint y: 158, distance: 33.2
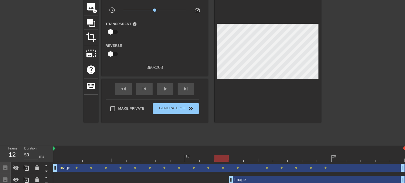
click at [218, 158] on div at bounding box center [221, 158] width 14 height 7
drag, startPoint x: 224, startPoint y: 158, endPoint x: 262, endPoint y: 157, distance: 38.1
click at [262, 157] on div at bounding box center [265, 158] width 14 height 7
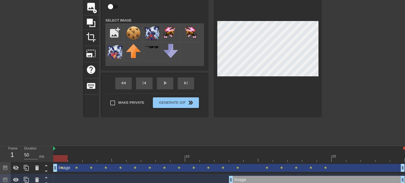
drag, startPoint x: 267, startPoint y: 157, endPoint x: 54, endPoint y: 155, distance: 213.3
click at [54, 155] on div "10 20" at bounding box center [229, 154] width 352 height 16
checkbox input "true"
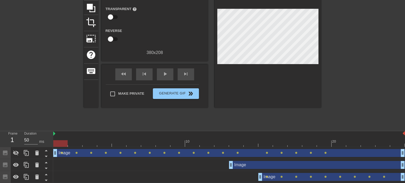
scroll to position [56, 0]
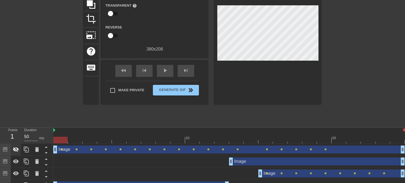
click at [16, 151] on icon at bounding box center [16, 149] width 6 height 6
click at [16, 151] on icon at bounding box center [16, 149] width 6 height 5
drag, startPoint x: 59, startPoint y: 139, endPoint x: 243, endPoint y: 125, distance: 184.8
click at [243, 125] on div "menu_book Browse the tutorials! [DOMAIN_NAME] The online gif editor Send Feedba…" at bounding box center [202, 68] width 405 height 248
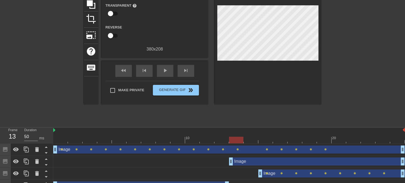
scroll to position [56, 4]
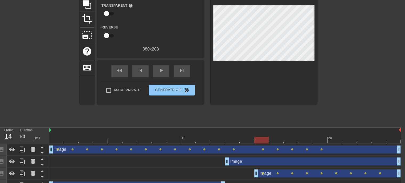
drag, startPoint x: 233, startPoint y: 137, endPoint x: 243, endPoint y: 142, distance: 10.8
click at [243, 142] on div at bounding box center [225, 140] width 352 height 7
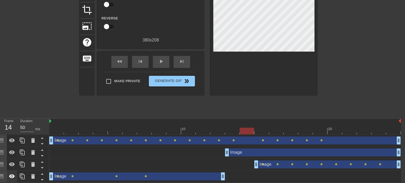
click at [11, 174] on icon at bounding box center [12, 176] width 6 height 6
click at [80, 175] on div "Image drag_handle drag_handle" at bounding box center [137, 177] width 176 height 8
click at [10, 177] on icon at bounding box center [12, 176] width 6 height 5
click at [102, 175] on div "Image drag_handle drag_handle" at bounding box center [137, 177] width 176 height 8
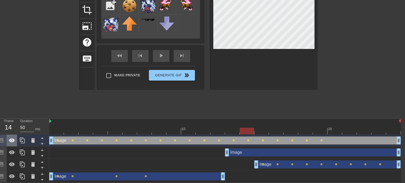
click at [11, 143] on icon at bounding box center [12, 140] width 6 height 6
click at [86, 176] on div "Image drag_handle drag_handle" at bounding box center [137, 177] width 176 height 8
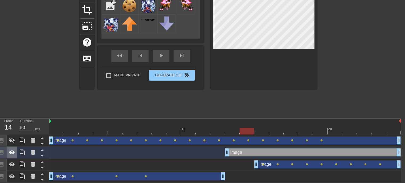
click at [13, 153] on icon at bounding box center [12, 152] width 6 height 6
click at [10, 165] on icon at bounding box center [12, 164] width 6 height 4
click at [94, 176] on div "Image drag_handle drag_handle" at bounding box center [137, 177] width 176 height 8
checkbox input "true"
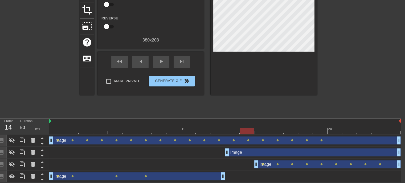
click at [196, 175] on div "Image drag_handle drag_handle" at bounding box center [137, 177] width 176 height 8
click at [203, 175] on div "Image drag_handle drag_handle" at bounding box center [137, 177] width 176 height 8
click at [197, 178] on div "Image drag_handle drag_handle" at bounding box center [137, 177] width 176 height 8
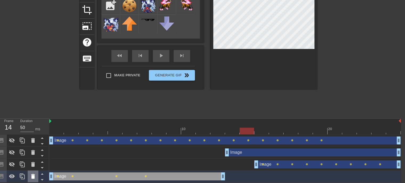
click at [34, 174] on icon at bounding box center [33, 176] width 4 height 5
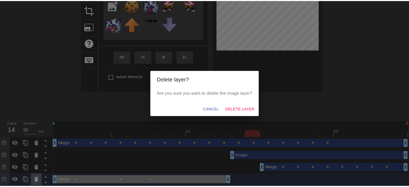
scroll to position [62, 0]
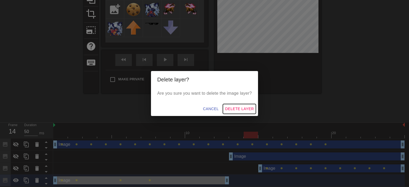
click at [243, 105] on button "Delete Layer" at bounding box center [239, 109] width 33 height 10
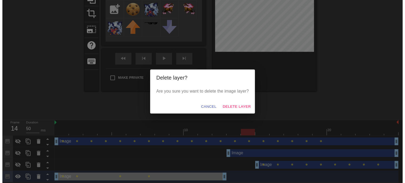
scroll to position [54, 0]
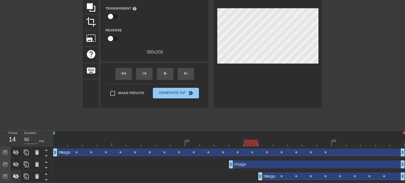
click at [15, 179] on icon at bounding box center [16, 176] width 6 height 6
click at [15, 169] on div at bounding box center [16, 165] width 11 height 12
click at [13, 148] on div at bounding box center [16, 153] width 11 height 12
drag, startPoint x: 253, startPoint y: 143, endPoint x: 216, endPoint y: 138, distance: 36.8
click at [216, 138] on div "10 20" at bounding box center [229, 139] width 352 height 16
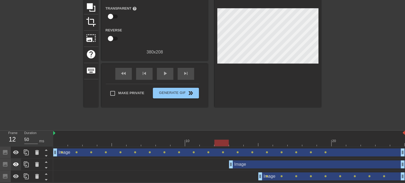
click at [16, 162] on icon at bounding box center [16, 164] width 6 height 6
click at [16, 180] on div at bounding box center [16, 177] width 11 height 12
drag, startPoint x: 225, startPoint y: 141, endPoint x: 236, endPoint y: 142, distance: 10.7
click at [236, 142] on div at bounding box center [236, 143] width 14 height 7
drag, startPoint x: 236, startPoint y: 142, endPoint x: 247, endPoint y: 142, distance: 10.9
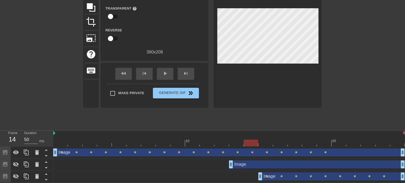
click at [247, 142] on div at bounding box center [251, 143] width 14 height 7
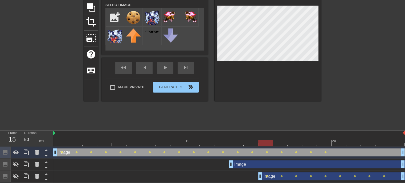
drag, startPoint x: 250, startPoint y: 142, endPoint x: 259, endPoint y: 141, distance: 9.4
click at [259, 141] on div at bounding box center [265, 143] width 14 height 7
drag, startPoint x: 265, startPoint y: 144, endPoint x: 276, endPoint y: 144, distance: 10.4
click at [276, 144] on div at bounding box center [280, 143] width 14 height 7
click at [15, 154] on icon at bounding box center [16, 152] width 6 height 4
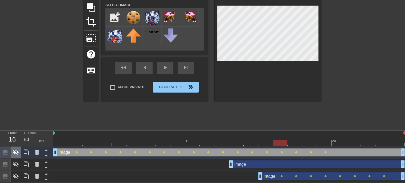
click at [15, 154] on icon at bounding box center [16, 152] width 6 height 5
drag, startPoint x: 280, startPoint y: 144, endPoint x: 292, endPoint y: 143, distance: 12.0
click at [292, 143] on div at bounding box center [295, 143] width 14 height 7
click at [17, 154] on icon at bounding box center [16, 152] width 6 height 4
click at [17, 154] on icon at bounding box center [16, 152] width 6 height 5
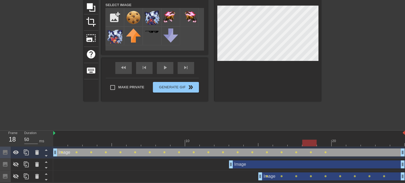
drag, startPoint x: 295, startPoint y: 139, endPoint x: 309, endPoint y: 139, distance: 14.1
click at [309, 139] on div "10 20" at bounding box center [229, 139] width 352 height 16
drag, startPoint x: 311, startPoint y: 144, endPoint x: 317, endPoint y: 144, distance: 6.1
click at [317, 144] on div at bounding box center [324, 143] width 14 height 7
click at [17, 154] on icon at bounding box center [16, 152] width 6 height 6
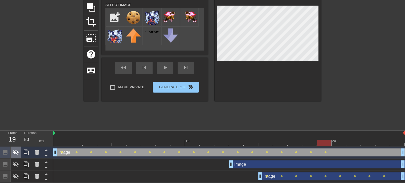
click at [17, 154] on icon at bounding box center [16, 152] width 6 height 6
drag, startPoint x: 324, startPoint y: 140, endPoint x: 339, endPoint y: 143, distance: 15.7
click at [339, 143] on div at bounding box center [339, 143] width 14 height 7
click at [17, 153] on icon at bounding box center [16, 152] width 6 height 6
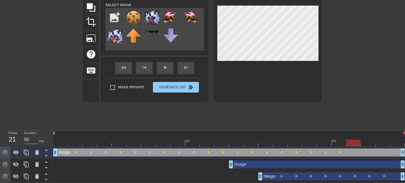
drag, startPoint x: 340, startPoint y: 144, endPoint x: 352, endPoint y: 142, distance: 12.6
click at [352, 142] on div at bounding box center [353, 143] width 14 height 7
click at [18, 151] on icon at bounding box center [16, 152] width 6 height 6
drag, startPoint x: 351, startPoint y: 140, endPoint x: 367, endPoint y: 142, distance: 16.2
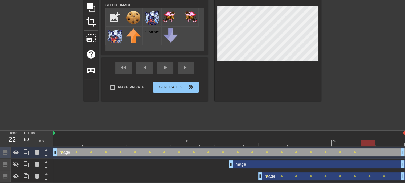
click at [367, 142] on div at bounding box center [368, 143] width 14 height 7
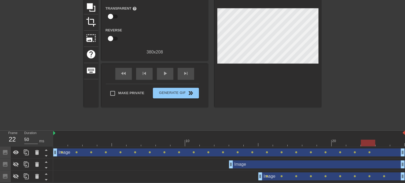
drag, startPoint x: 370, startPoint y: 142, endPoint x: 385, endPoint y: 149, distance: 15.8
click at [385, 149] on div "Image drag_handle drag_handle lens lens lens lens lens lens lens lens lens lens…" at bounding box center [229, 153] width 352 height 12
drag, startPoint x: 373, startPoint y: 139, endPoint x: 383, endPoint y: 144, distance: 11.7
click at [383, 144] on div at bounding box center [382, 143] width 14 height 7
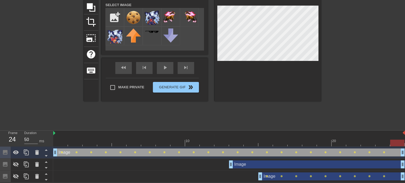
drag, startPoint x: 385, startPoint y: 141, endPoint x: 396, endPoint y: 142, distance: 11.8
click at [396, 142] on div at bounding box center [397, 143] width 14 height 7
drag, startPoint x: 397, startPoint y: 145, endPoint x: 399, endPoint y: 149, distance: 4.2
click at [399, 149] on div "10 20 Image drag_handle drag_handle lens lens lens lens lens lens lens lens len…" at bounding box center [229, 157] width 352 height 52
click at [397, 142] on div at bounding box center [397, 143] width 14 height 7
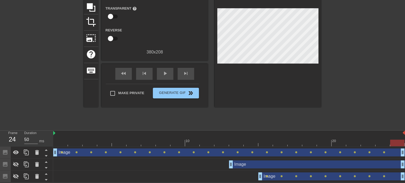
click at [331, 120] on div at bounding box center [368, 48] width 80 height 160
click at [219, 136] on div at bounding box center [221, 139] width 15 height 7
drag, startPoint x: 224, startPoint y: 142, endPoint x: 409, endPoint y: 134, distance: 184.4
click at [405, 134] on html "menu_book Browse the tutorials! [DOMAIN_NAME] The online gif editor Send Feedba…" at bounding box center [202, 64] width 405 height 236
click at [16, 163] on icon at bounding box center [16, 164] width 6 height 5
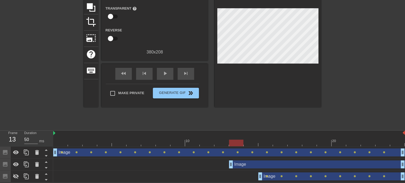
drag, startPoint x: 397, startPoint y: 142, endPoint x: 238, endPoint y: 146, distance: 159.3
click at [238, 146] on div "10 20" at bounding box center [229, 139] width 352 height 16
click at [16, 152] on icon at bounding box center [16, 152] width 6 height 4
drag, startPoint x: 243, startPoint y: 140, endPoint x: 248, endPoint y: 143, distance: 5.5
click at [248, 143] on div at bounding box center [251, 143] width 14 height 7
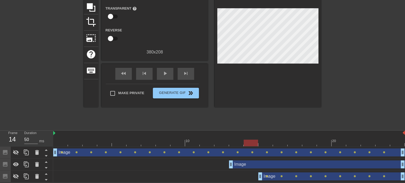
click at [277, 164] on div "Image drag_handle drag_handle" at bounding box center [317, 165] width 176 height 8
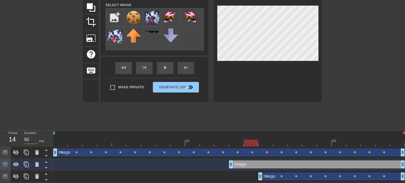
click at [249, 140] on div at bounding box center [251, 143] width 14 height 7
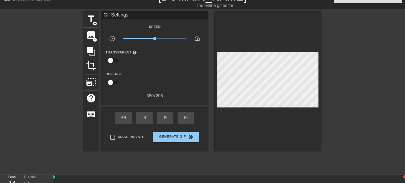
scroll to position [9, 0]
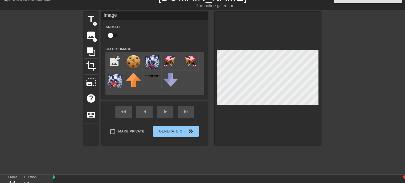
click at [108, 35] on input "checkbox" at bounding box center [110, 35] width 30 height 10
checkbox input "true"
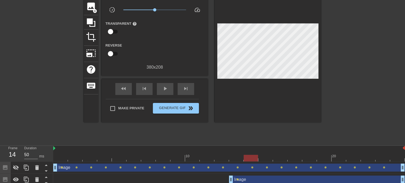
scroll to position [54, 0]
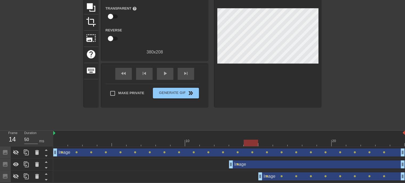
click at [252, 145] on div at bounding box center [251, 143] width 14 height 7
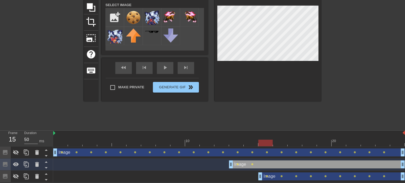
drag, startPoint x: 255, startPoint y: 142, endPoint x: 261, endPoint y: 142, distance: 5.6
click at [261, 142] on div at bounding box center [265, 143] width 14 height 7
drag, startPoint x: 269, startPoint y: 145, endPoint x: 275, endPoint y: 145, distance: 6.1
click at [275, 145] on div at bounding box center [280, 143] width 14 height 7
drag, startPoint x: 281, startPoint y: 144, endPoint x: 294, endPoint y: 142, distance: 13.1
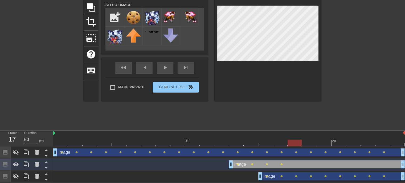
click at [294, 142] on div at bounding box center [295, 143] width 14 height 7
drag, startPoint x: 291, startPoint y: 145, endPoint x: 304, endPoint y: 142, distance: 13.2
click at [304, 142] on div at bounding box center [309, 143] width 14 height 7
drag, startPoint x: 307, startPoint y: 144, endPoint x: 321, endPoint y: 141, distance: 13.9
click at [321, 141] on div at bounding box center [324, 143] width 14 height 7
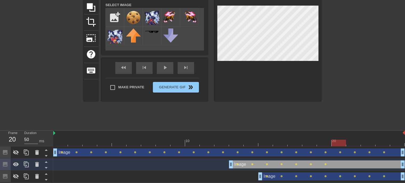
drag, startPoint x: 330, startPoint y: 141, endPoint x: 337, endPoint y: 142, distance: 7.8
click at [337, 142] on div at bounding box center [339, 143] width 14 height 7
drag, startPoint x: 339, startPoint y: 145, endPoint x: 350, endPoint y: 145, distance: 11.2
click at [350, 145] on div at bounding box center [353, 143] width 14 height 7
drag, startPoint x: 356, startPoint y: 144, endPoint x: 365, endPoint y: 143, distance: 8.3
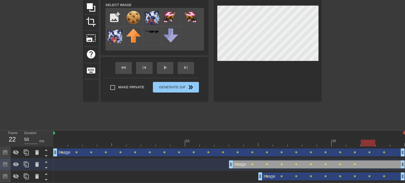
click at [365, 143] on div at bounding box center [368, 143] width 14 height 7
click at [17, 162] on icon at bounding box center [16, 164] width 6 height 6
drag, startPoint x: 368, startPoint y: 142, endPoint x: 381, endPoint y: 145, distance: 13.7
click at [381, 145] on div at bounding box center [382, 143] width 14 height 7
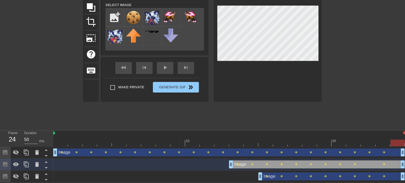
drag, startPoint x: 382, startPoint y: 141, endPoint x: 406, endPoint y: 142, distance: 23.8
click at [405, 142] on html "menu_book Browse the tutorials! [DOMAIN_NAME] The online gif editor Send Feedba…" at bounding box center [202, 64] width 405 height 236
click at [16, 179] on icon at bounding box center [16, 176] width 6 height 6
click at [316, 177] on div "Image drag_handle drag_handle" at bounding box center [331, 177] width 146 height 8
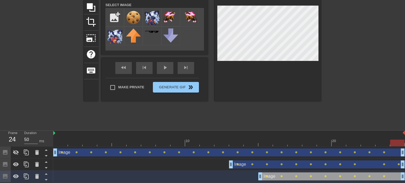
drag, startPoint x: 396, startPoint y: 142, endPoint x: 393, endPoint y: 145, distance: 4.7
click at [393, 145] on div at bounding box center [397, 143] width 14 height 7
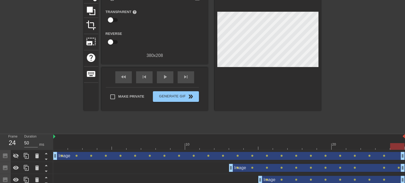
scroll to position [51, 0]
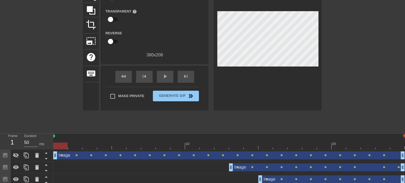
drag, startPoint x: 398, startPoint y: 147, endPoint x: 59, endPoint y: 160, distance: 340.0
click at [61, 162] on div "10 20 Image drag_handle drag_handle lens lens lens lens lens lens lens lens len…" at bounding box center [229, 160] width 352 height 52
click at [13, 157] on icon at bounding box center [16, 155] width 6 height 6
click at [60, 149] on div at bounding box center [60, 146] width 14 height 7
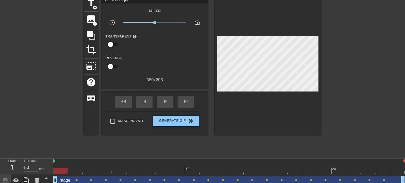
scroll to position [10, 0]
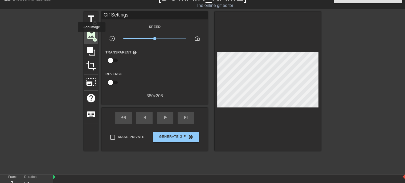
click at [92, 36] on span "image" at bounding box center [91, 35] width 10 height 10
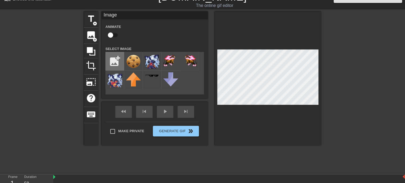
click at [116, 59] on input "file" at bounding box center [115, 61] width 18 height 18
click at [114, 77] on img at bounding box center [114, 79] width 15 height 15
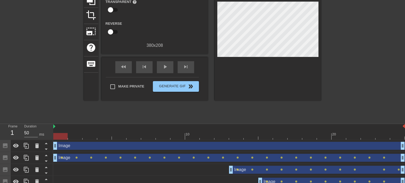
scroll to position [66, 0]
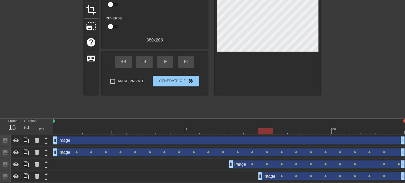
drag, startPoint x: 62, startPoint y: 131, endPoint x: 268, endPoint y: 123, distance: 205.5
click at [268, 123] on div "10 20" at bounding box center [229, 127] width 352 height 16
drag, startPoint x: 267, startPoint y: 132, endPoint x: 230, endPoint y: 138, distance: 37.5
click at [230, 138] on div "10 20 Image drag_handle drag_handle Image drag_handle drag_handle lens lens len…" at bounding box center [229, 151] width 352 height 64
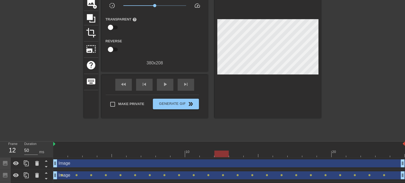
scroll to position [35, 0]
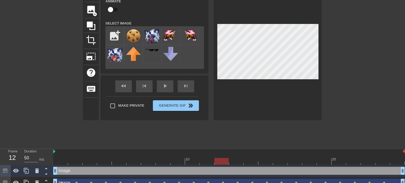
click at [223, 161] on div at bounding box center [221, 161] width 14 height 7
drag, startPoint x: 225, startPoint y: 162, endPoint x: 222, endPoint y: 162, distance: 3.2
click at [222, 162] on div at bounding box center [221, 161] width 14 height 7
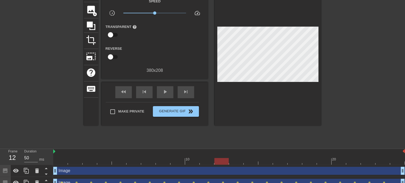
scroll to position [66, 0]
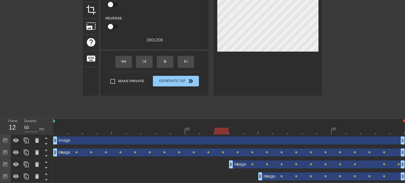
click at [361, 142] on div "Image drag_handle drag_handle" at bounding box center [229, 141] width 352 height 8
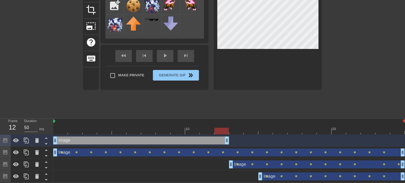
drag, startPoint x: 402, startPoint y: 141, endPoint x: 230, endPoint y: 153, distance: 173.0
click at [230, 153] on div "Image drag_handle drag_handle Image drag_handle drag_handle lens lens lens lens…" at bounding box center [229, 159] width 352 height 48
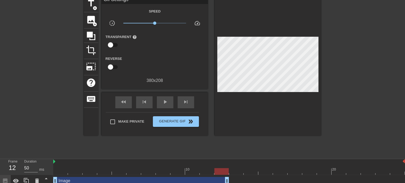
scroll to position [17, 0]
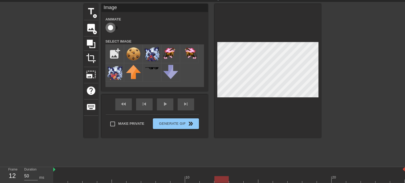
click at [109, 26] on input "checkbox" at bounding box center [110, 28] width 30 height 10
checkbox input "true"
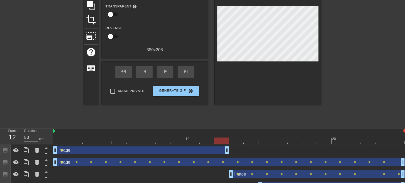
scroll to position [66, 0]
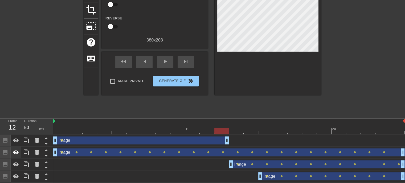
click at [14, 152] on icon at bounding box center [16, 152] width 6 height 4
click at [16, 163] on icon at bounding box center [16, 164] width 6 height 6
click at [19, 181] on div at bounding box center [16, 177] width 11 height 12
drag, startPoint x: 218, startPoint y: 130, endPoint x: 209, endPoint y: 131, distance: 9.4
click at [209, 131] on div at bounding box center [207, 131] width 14 height 7
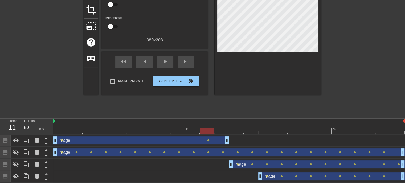
scroll to position [62, 0]
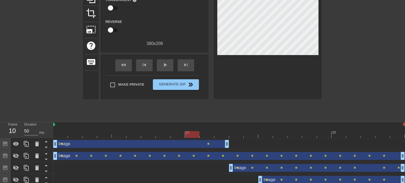
drag, startPoint x: 208, startPoint y: 135, endPoint x: 195, endPoint y: 138, distance: 12.7
click at [195, 138] on div "10 20 Image drag_handle drag_handle lens lens Image drag_handle drag_handle len…" at bounding box center [229, 154] width 352 height 64
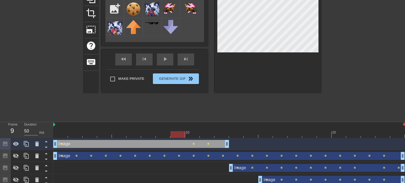
drag, startPoint x: 192, startPoint y: 134, endPoint x: 181, endPoint y: 136, distance: 10.8
click at [181, 136] on div at bounding box center [177, 134] width 14 height 7
drag, startPoint x: 181, startPoint y: 133, endPoint x: 168, endPoint y: 137, distance: 13.7
click at [168, 137] on div at bounding box center [163, 134] width 14 height 7
drag, startPoint x: 164, startPoint y: 133, endPoint x: 147, endPoint y: 139, distance: 17.9
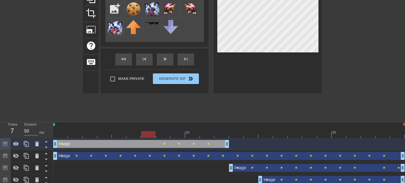
click at [147, 139] on div "10 20 Image drag_handle drag_handle lens lens lens lens lens Image drag_handle …" at bounding box center [229, 154] width 352 height 64
drag, startPoint x: 149, startPoint y: 134, endPoint x: 138, endPoint y: 136, distance: 11.7
click at [138, 136] on div at bounding box center [133, 134] width 14 height 7
drag, startPoint x: 134, startPoint y: 136, endPoint x: 118, endPoint y: 138, distance: 15.9
click at [118, 138] on div "10 20 Image drag_handle drag_handle lens lens lens lens lens lens lens Image dr…" at bounding box center [229, 154] width 352 height 64
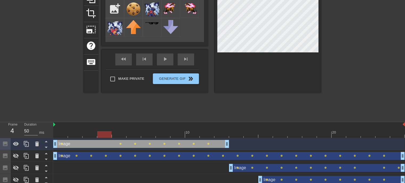
drag, startPoint x: 116, startPoint y: 132, endPoint x: 98, endPoint y: 140, distance: 19.7
click at [98, 140] on div "10 20 Image drag_handle drag_handle lens lens lens lens lens lens lens lens Ima…" at bounding box center [229, 154] width 352 height 64
drag, startPoint x: 102, startPoint y: 137, endPoint x: 90, endPoint y: 139, distance: 12.1
click at [90, 139] on div "10 20 Image drag_handle drag_handle lens lens lens lens lens lens lens lens len…" at bounding box center [229, 154] width 352 height 64
drag, startPoint x: 88, startPoint y: 137, endPoint x: 79, endPoint y: 139, distance: 9.2
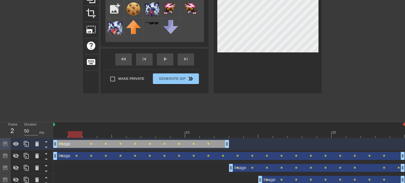
click at [79, 139] on div "10 20 Image drag_handle drag_handle lens lens lens lens lens lens lens lens len…" at bounding box center [229, 154] width 352 height 64
drag, startPoint x: 79, startPoint y: 136, endPoint x: 64, endPoint y: 138, distance: 15.1
click at [64, 138] on div "10 20 Image drag_handle drag_handle lens lens lens lens lens lens lens lens len…" at bounding box center [229, 154] width 352 height 64
click at [14, 156] on icon at bounding box center [16, 156] width 6 height 5
click at [15, 168] on icon at bounding box center [16, 168] width 6 height 6
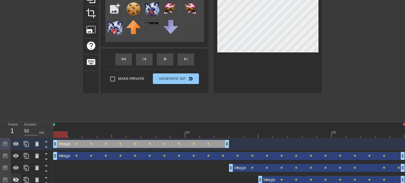
click at [17, 179] on icon at bounding box center [16, 180] width 6 height 6
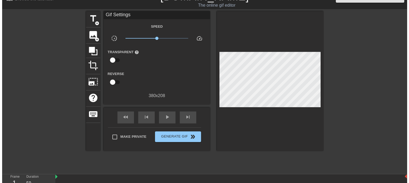
scroll to position [0, 0]
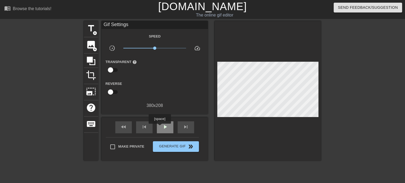
click at [160, 128] on div "play_arrow" at bounding box center [165, 127] width 17 height 12
click at [179, 145] on span "Generate Gif double_arrow" at bounding box center [176, 147] width 42 height 6
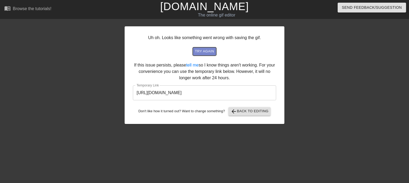
click at [210, 53] on span "try again" at bounding box center [204, 51] width 19 height 6
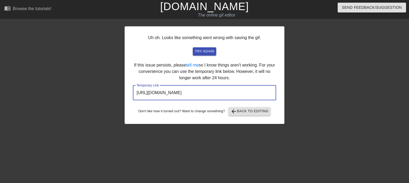
click at [192, 94] on input "[URL][DOMAIN_NAME]" at bounding box center [204, 92] width 143 height 15
